Goal: Find specific page/section

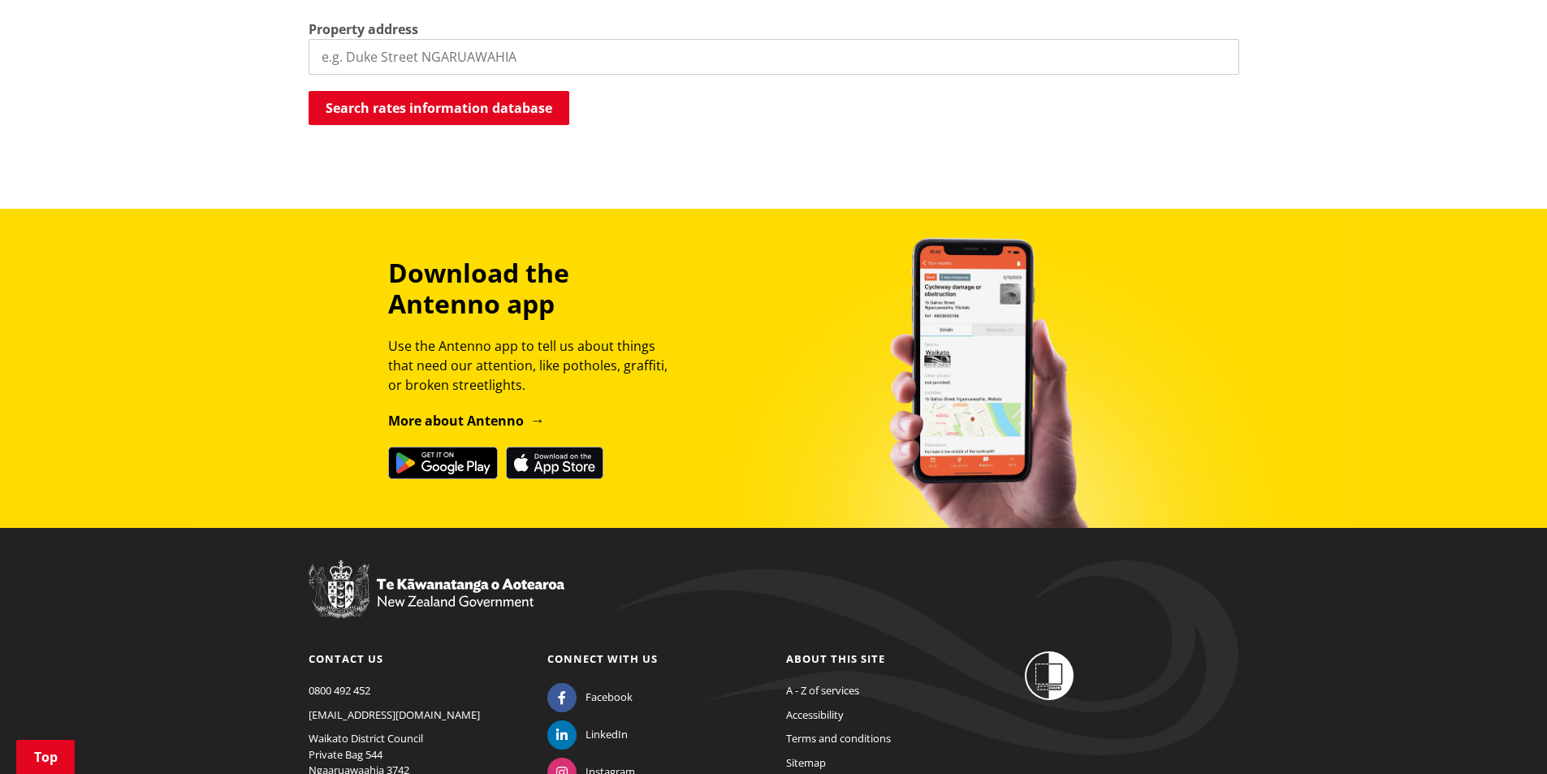
scroll to position [719, 0]
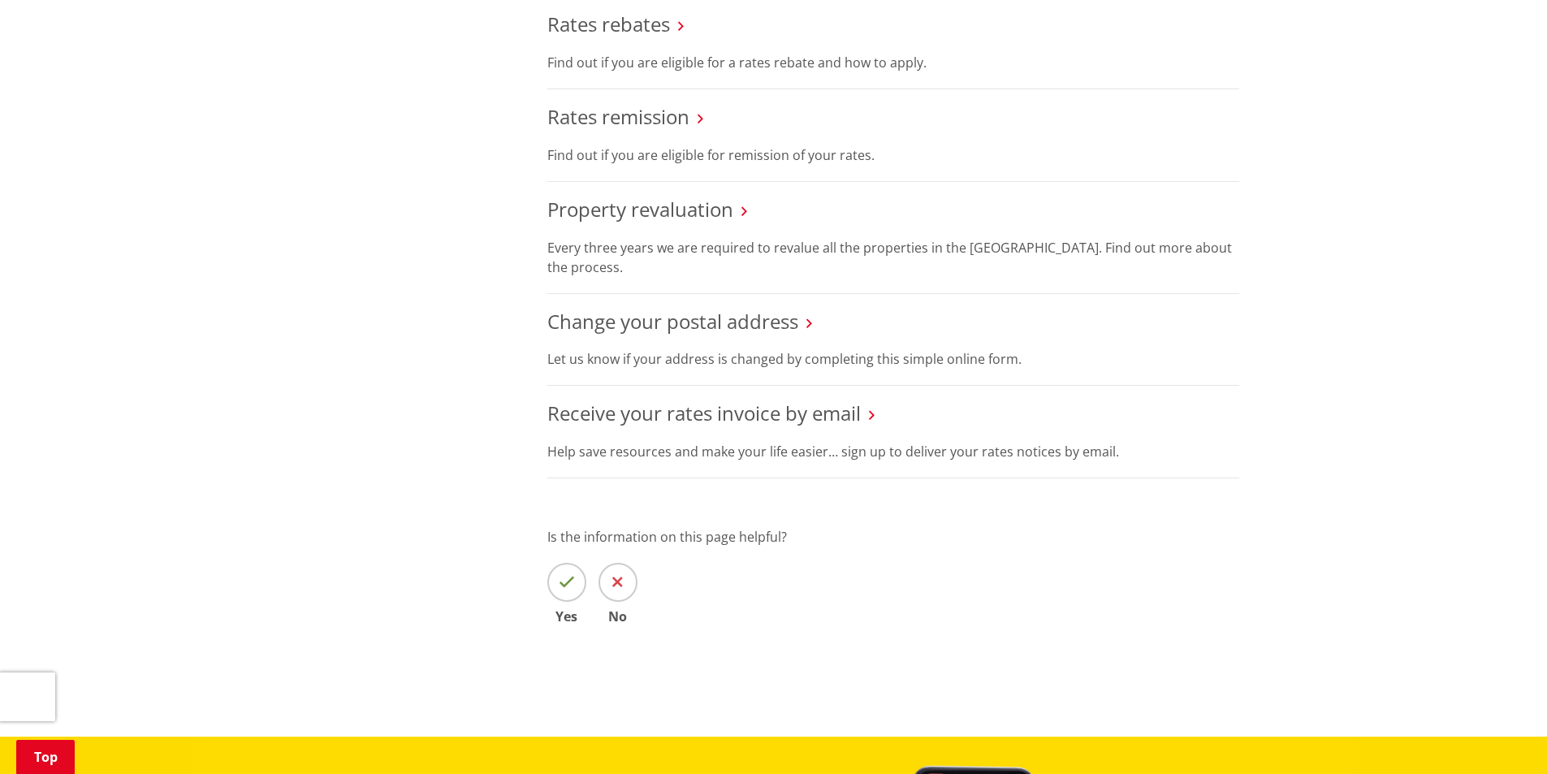
scroll to position [1543, 0]
